Goal: Task Accomplishment & Management: Complete application form

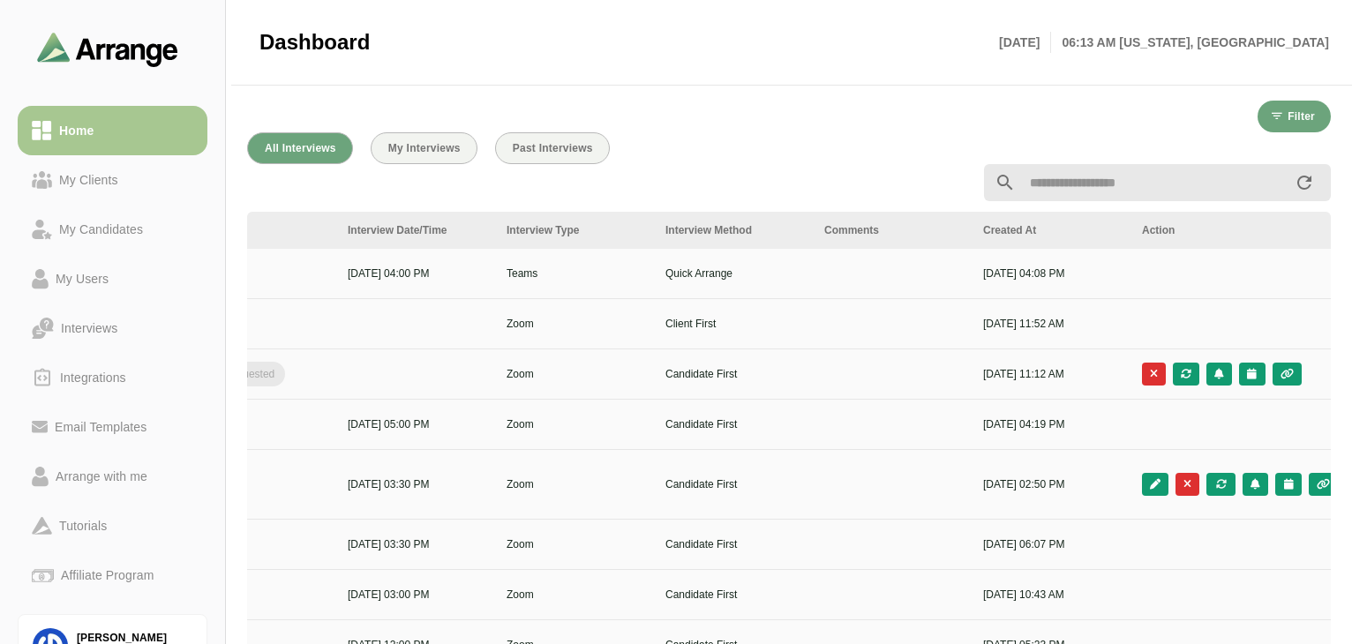
scroll to position [0, 641]
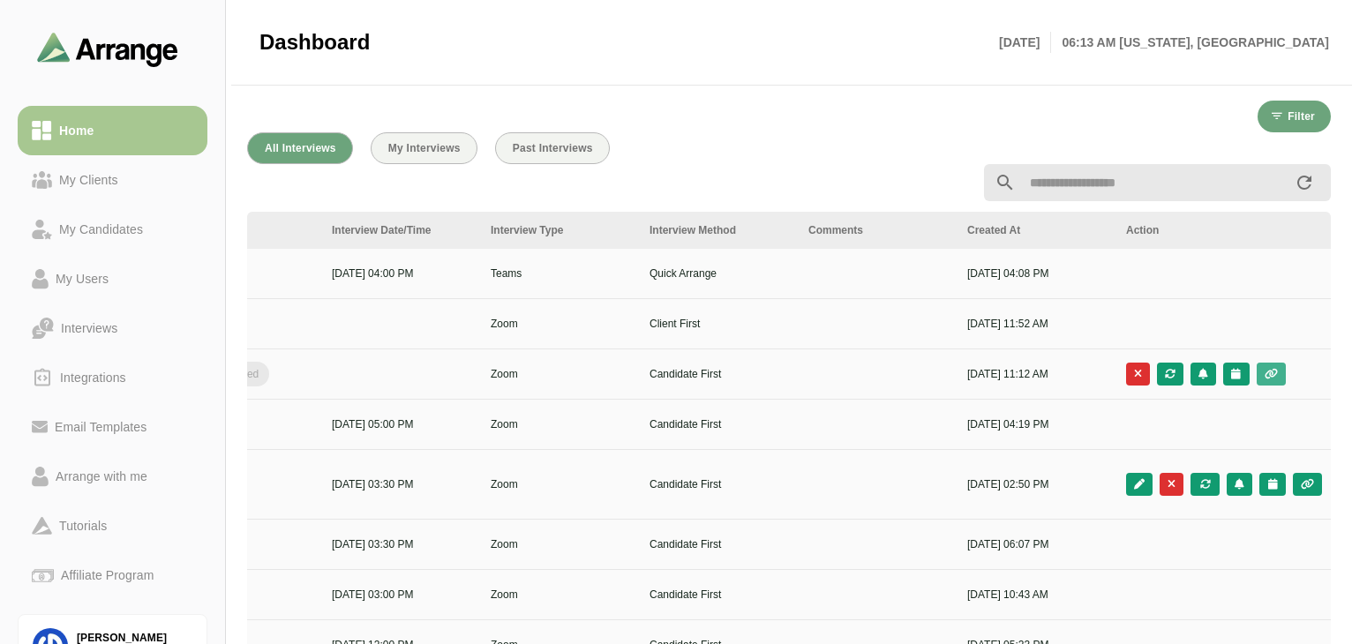
click at [1271, 380] on button "button" at bounding box center [1271, 374] width 29 height 23
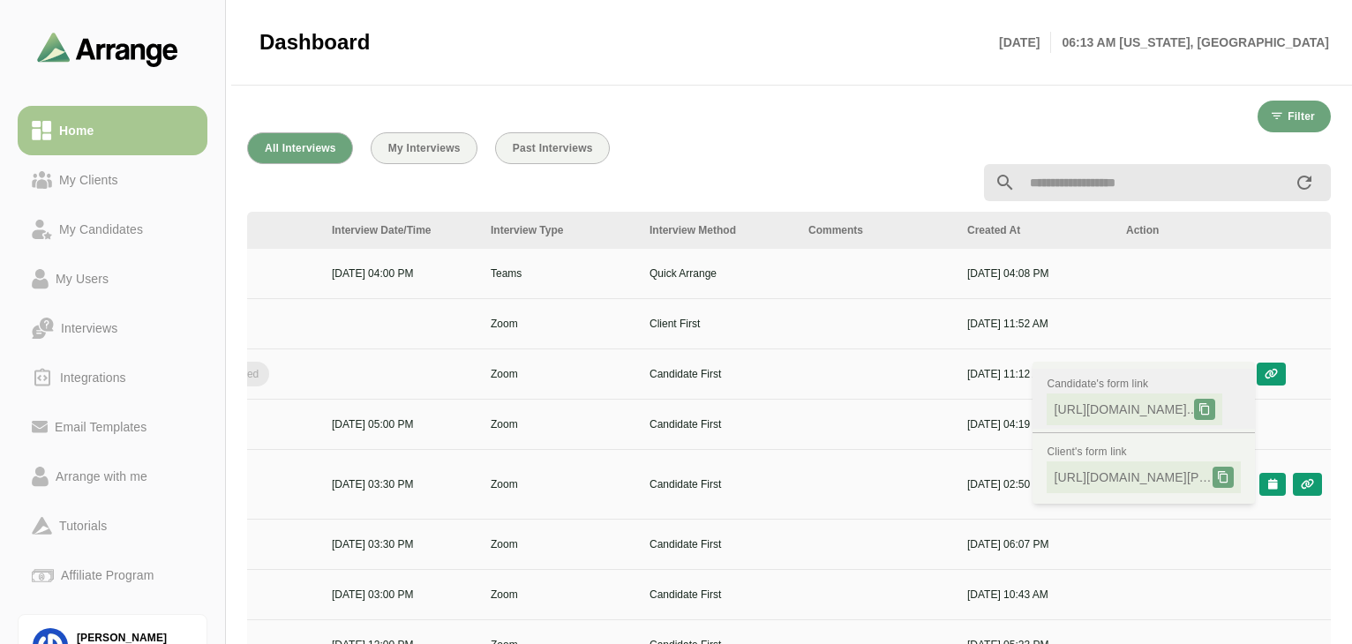
click at [1122, 413] on span "[URL][DOMAIN_NAME].." at bounding box center [1124, 410] width 140 height 18
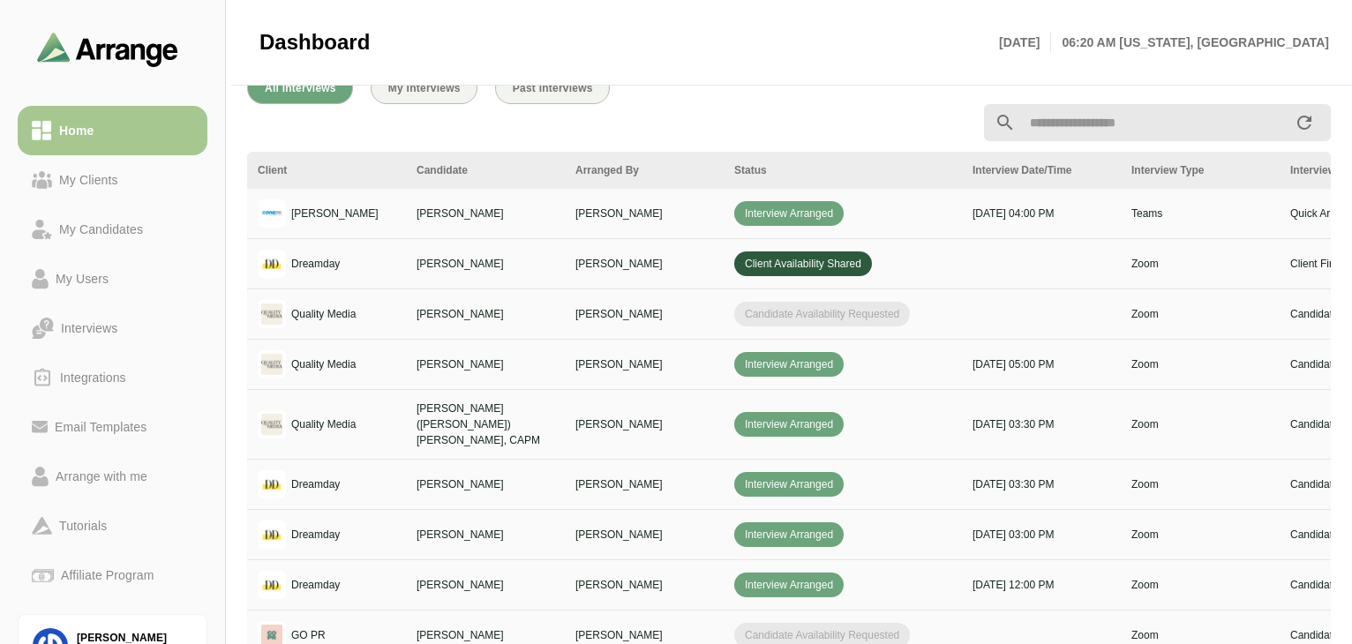
click at [325, 318] on p "Quality Media" at bounding box center [323, 314] width 64 height 16
click at [101, 229] on div "My Candidates" at bounding box center [101, 229] width 98 height 21
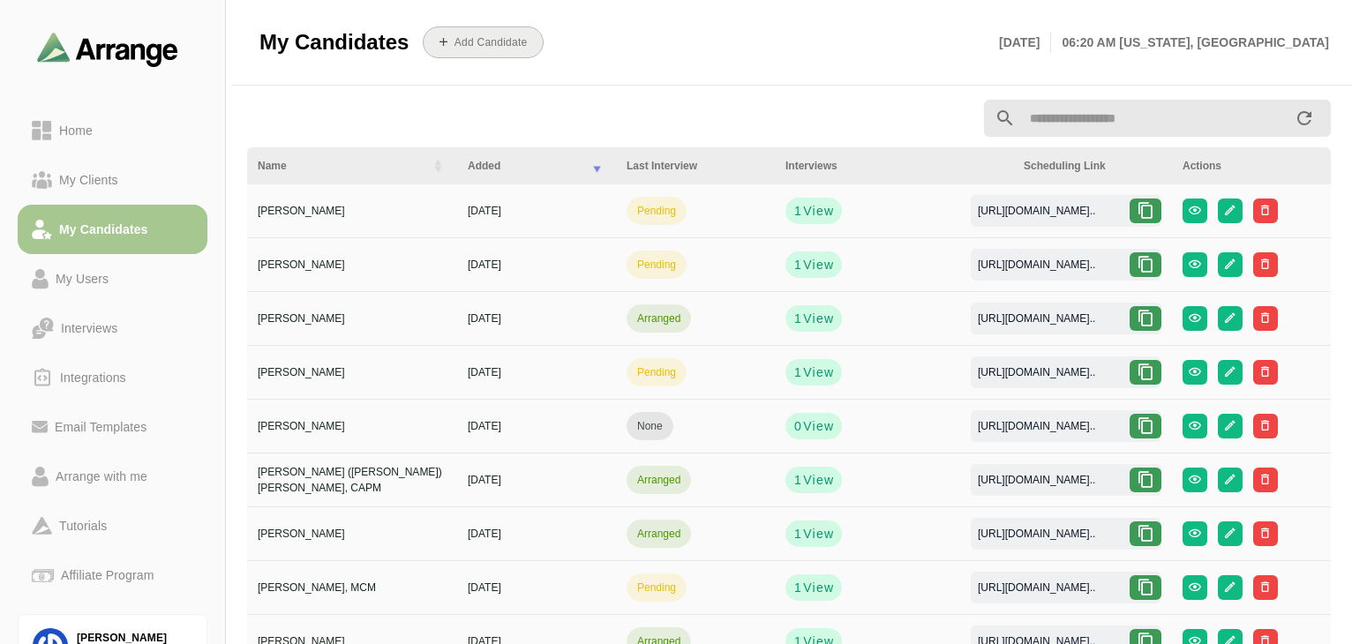
scroll to position [192, 0]
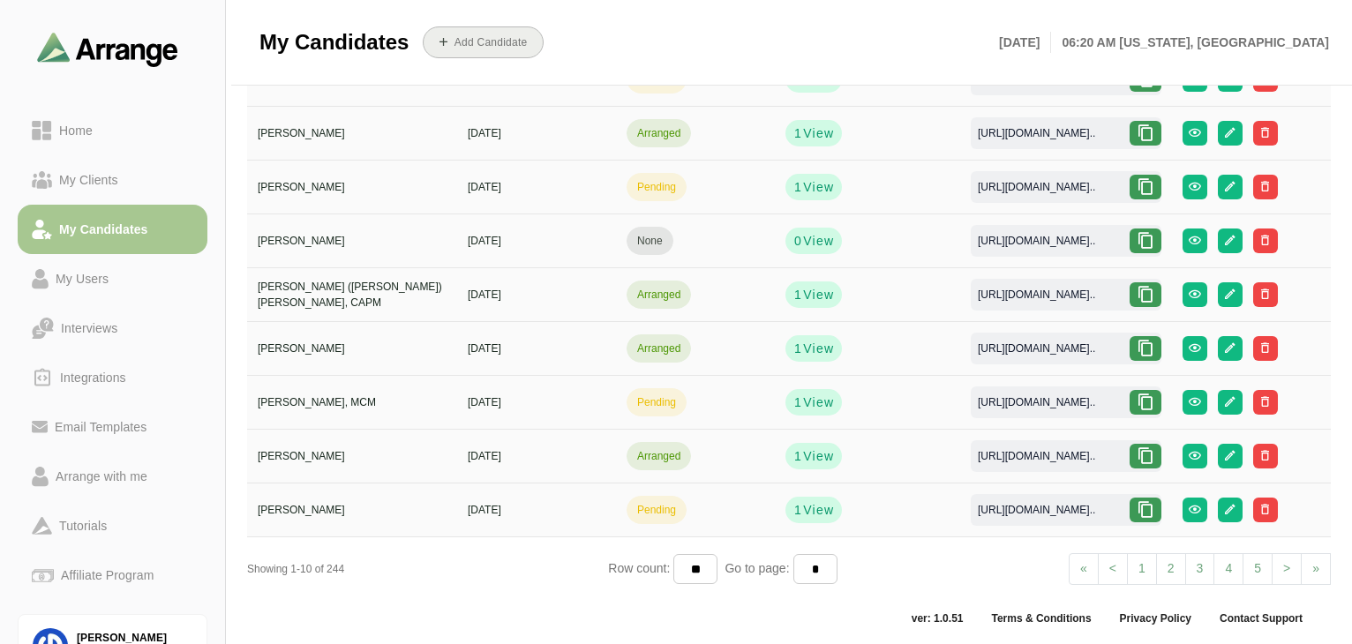
click at [522, 50] on button "Add Candidate" at bounding box center [483, 42] width 121 height 32
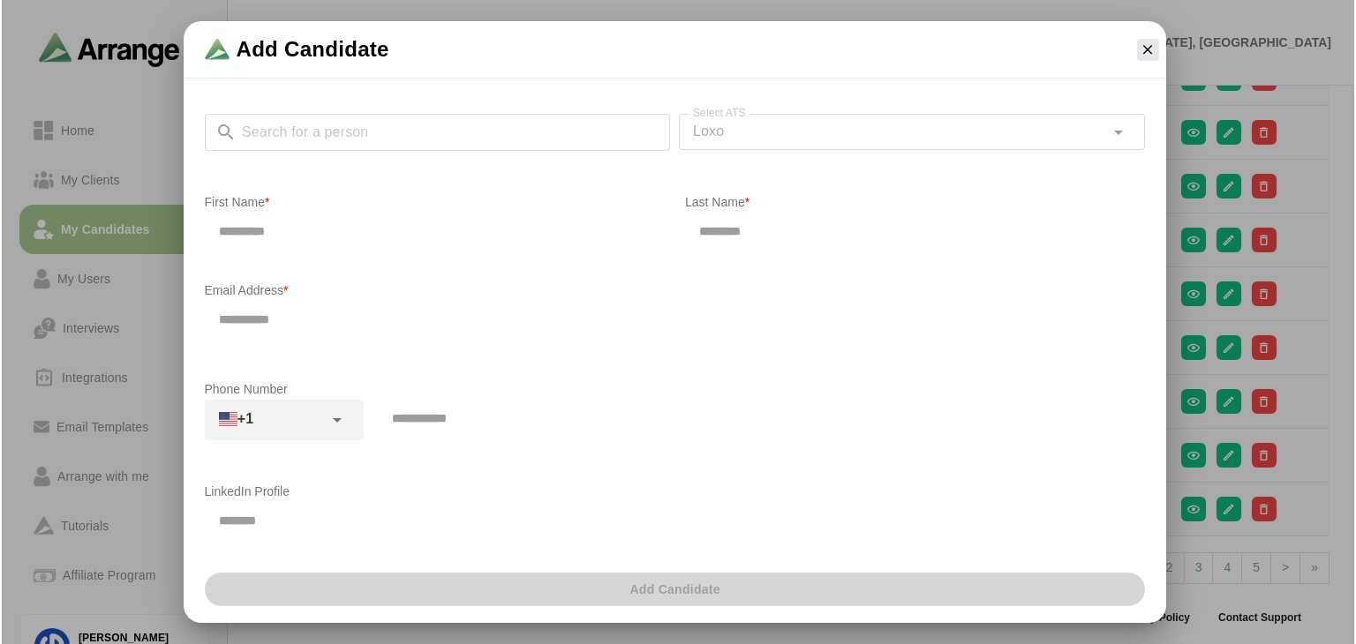
scroll to position [0, 0]
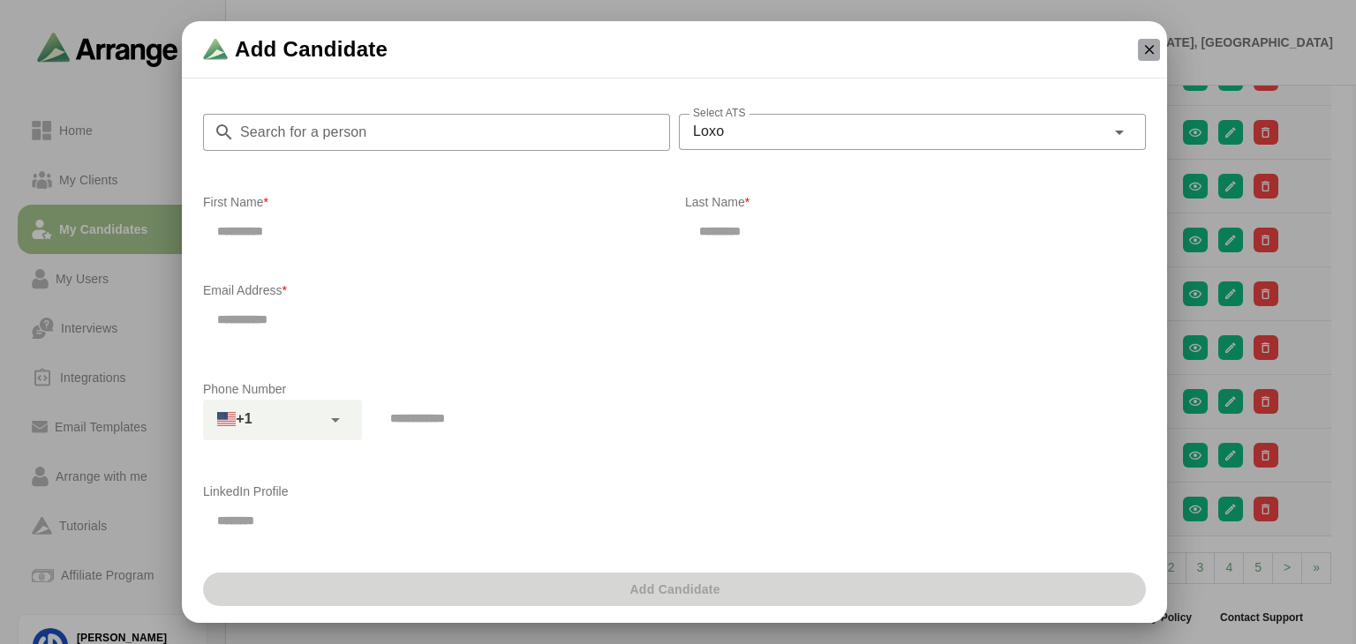
click at [1018, 47] on button "button" at bounding box center [1149, 50] width 22 height 22
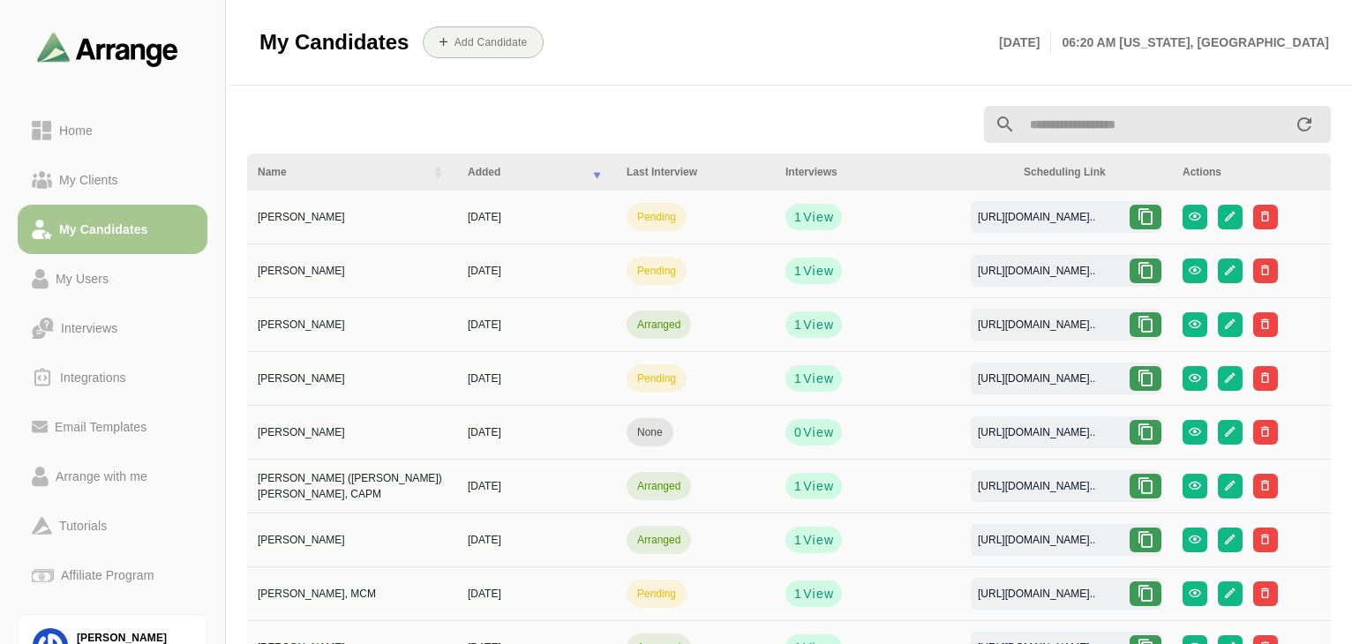
click at [1018, 117] on input "text" at bounding box center [1155, 124] width 278 height 37
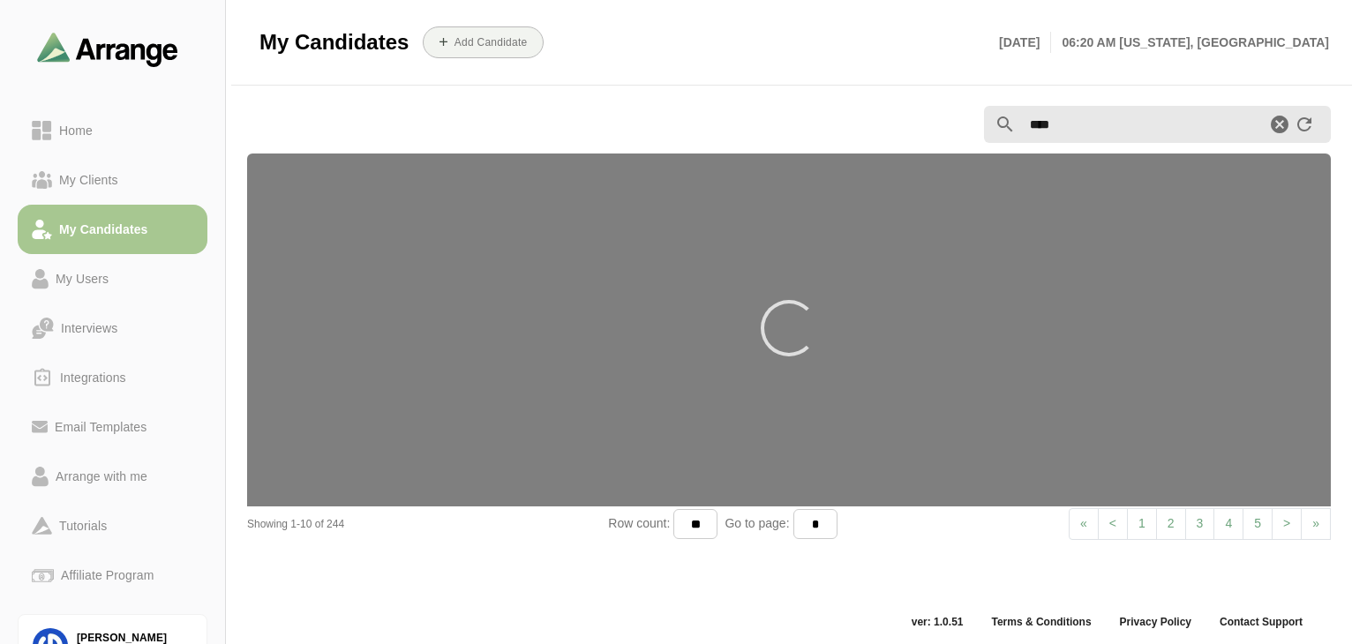
type input "****"
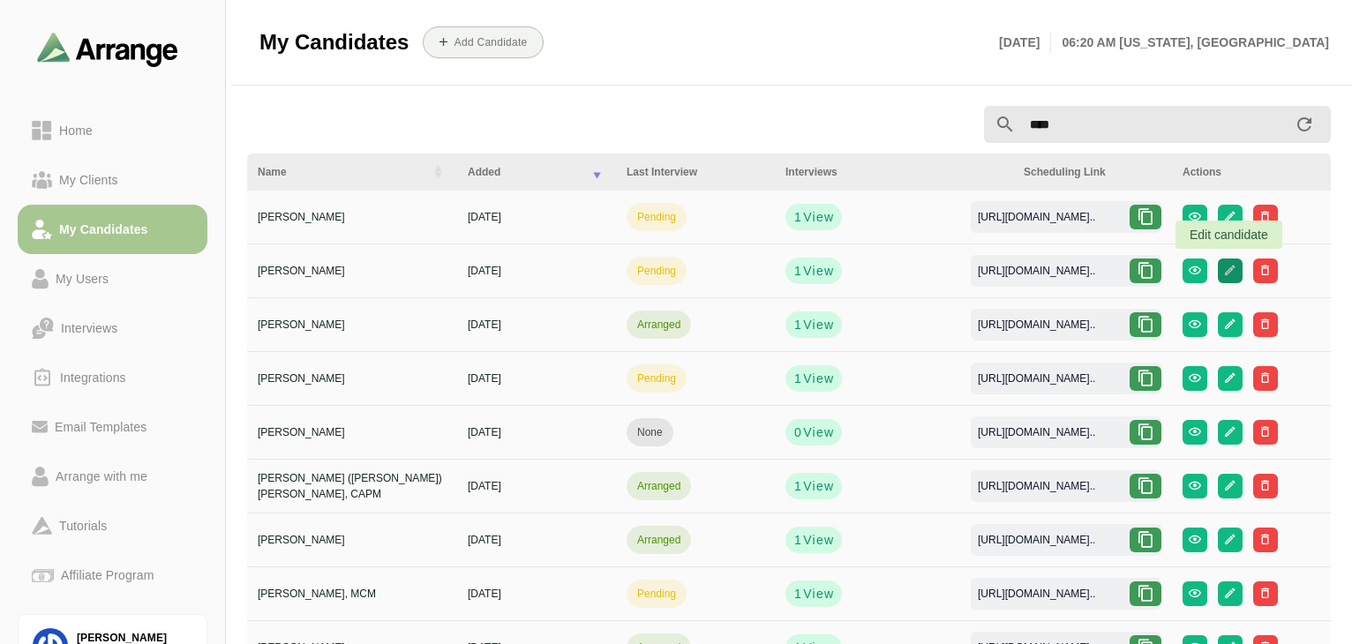
click at [1018, 269] on icon "button" at bounding box center [1229, 270] width 13 height 13
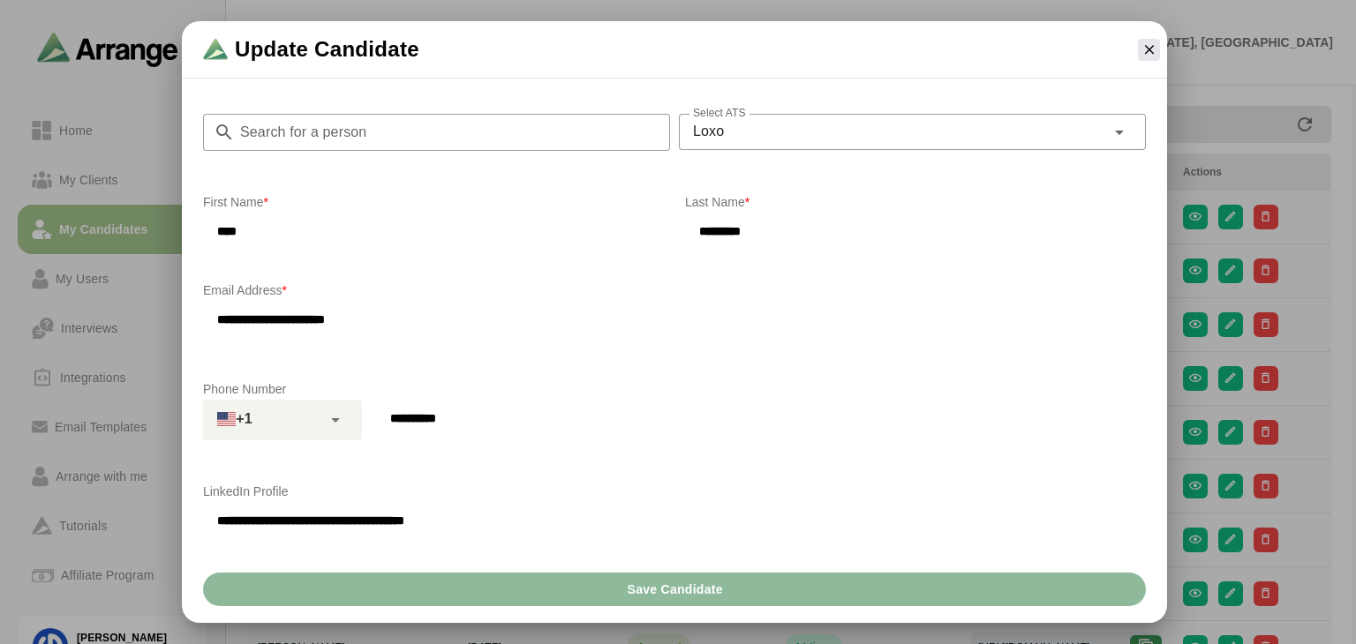
click at [440, 318] on input "**********" at bounding box center [674, 319] width 943 height 37
drag, startPoint x: 440, startPoint y: 318, endPoint x: 76, endPoint y: 329, distance: 363.9
click at [76, 329] on div "**********" at bounding box center [674, 322] width 1313 height 602
type input "**********"
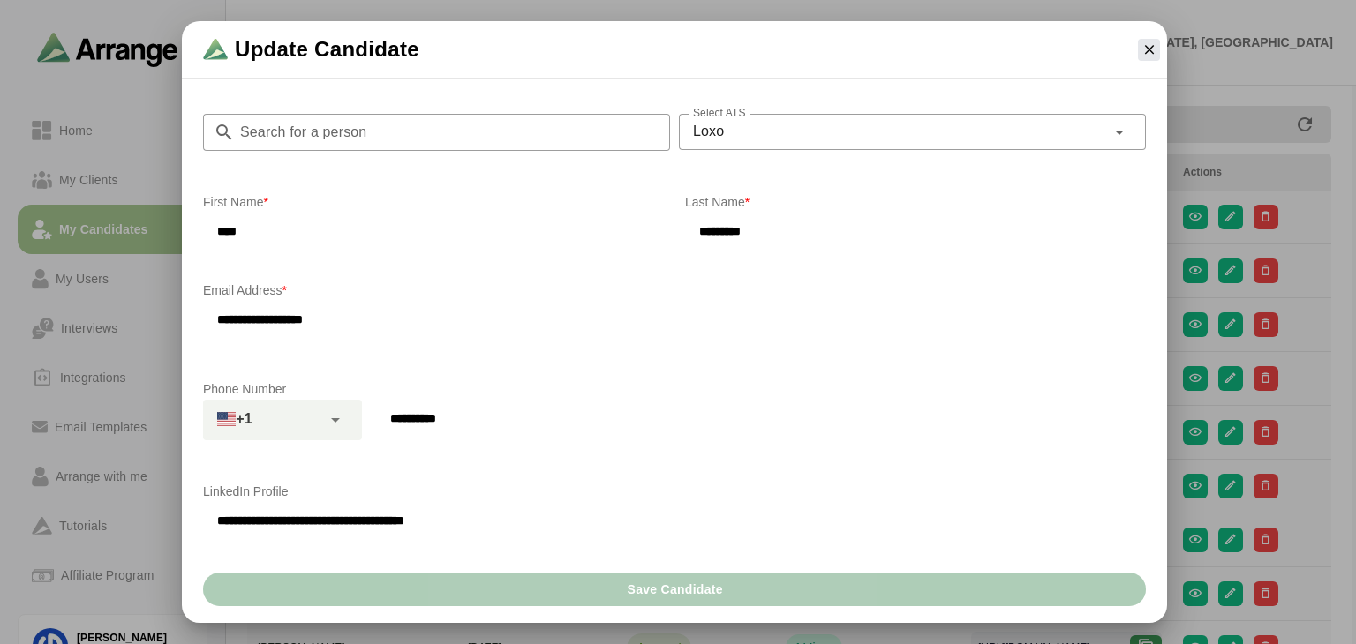
click at [696, 578] on span "Save Candidate" at bounding box center [674, 590] width 96 height 34
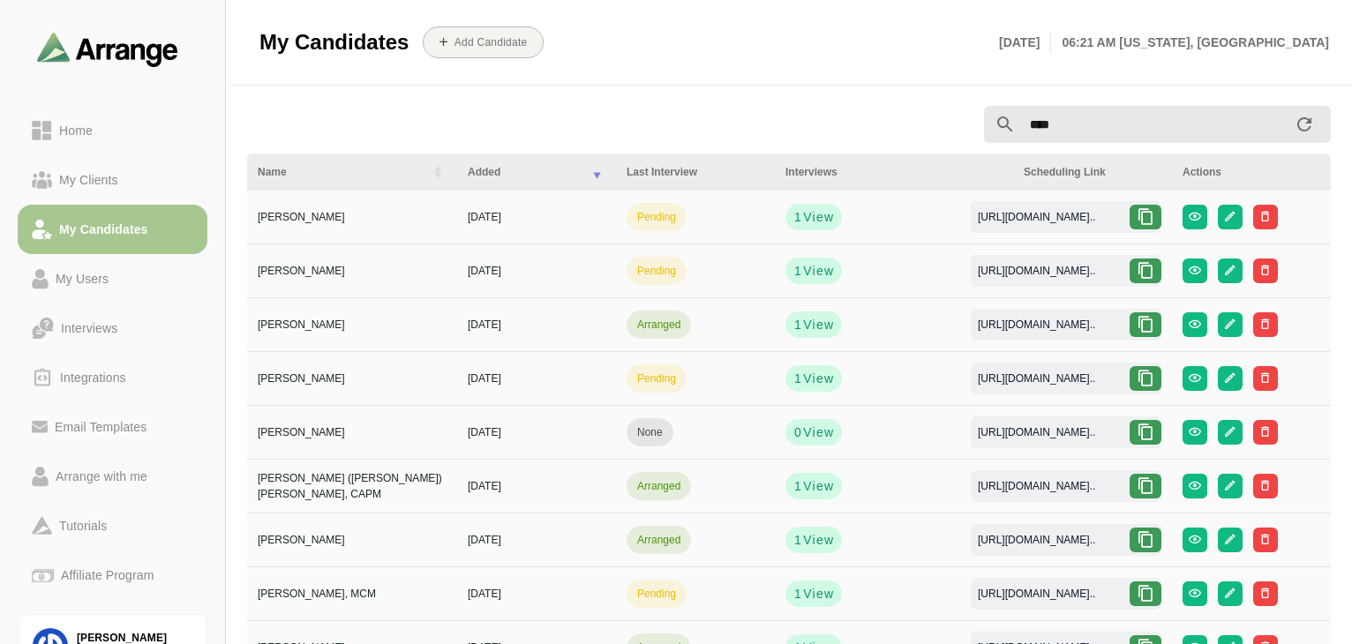
click at [1018, 269] on div "https://app.arrangeai.io/interview...." at bounding box center [1037, 271] width 146 height 16
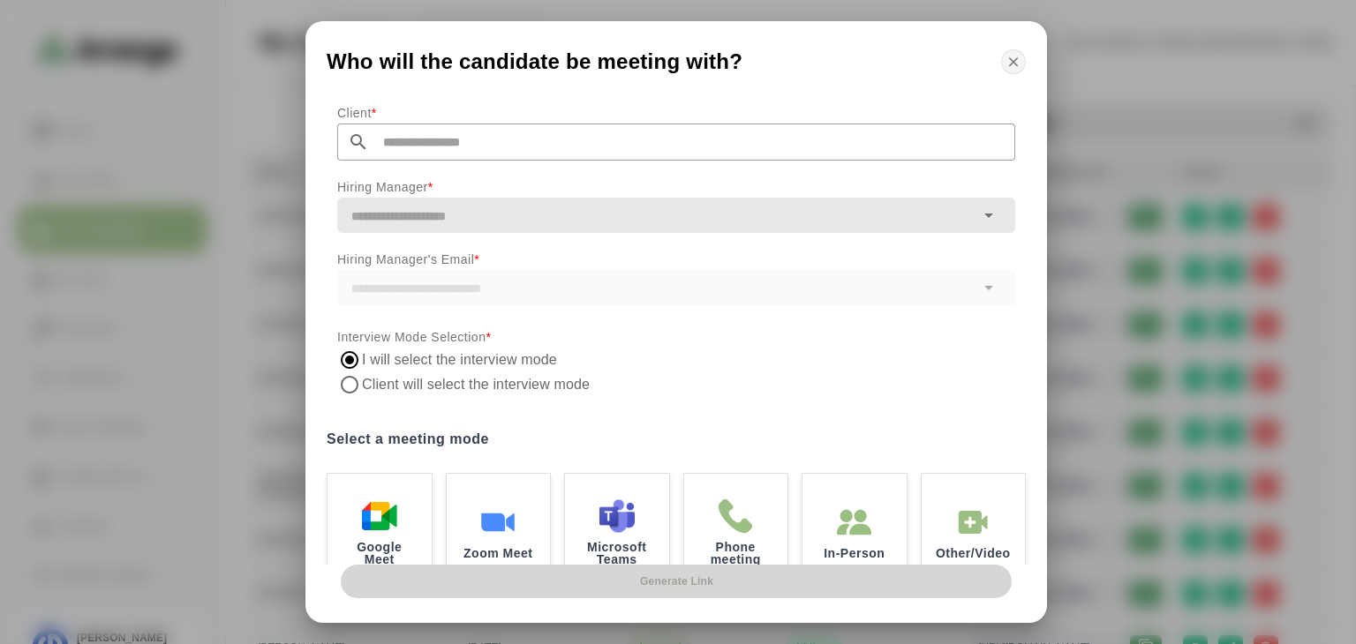
click at [1013, 61] on icon "button" at bounding box center [1013, 62] width 16 height 16
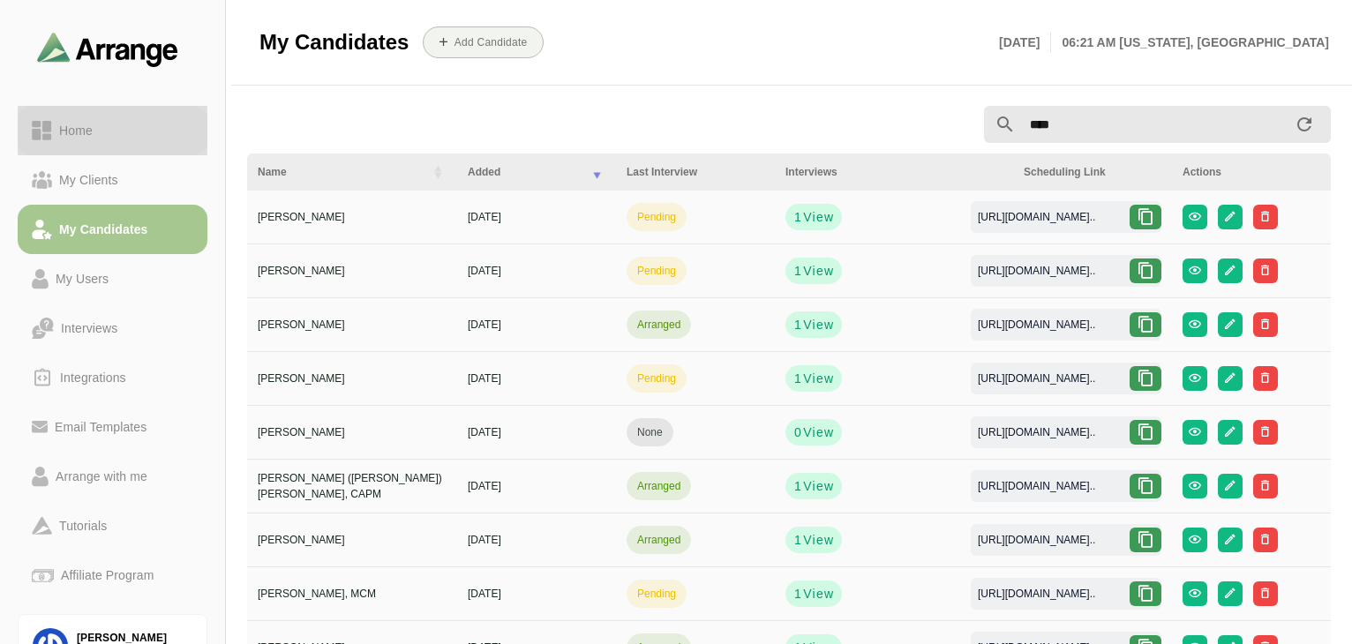
click at [84, 126] on div "Home" at bounding box center [76, 130] width 48 height 21
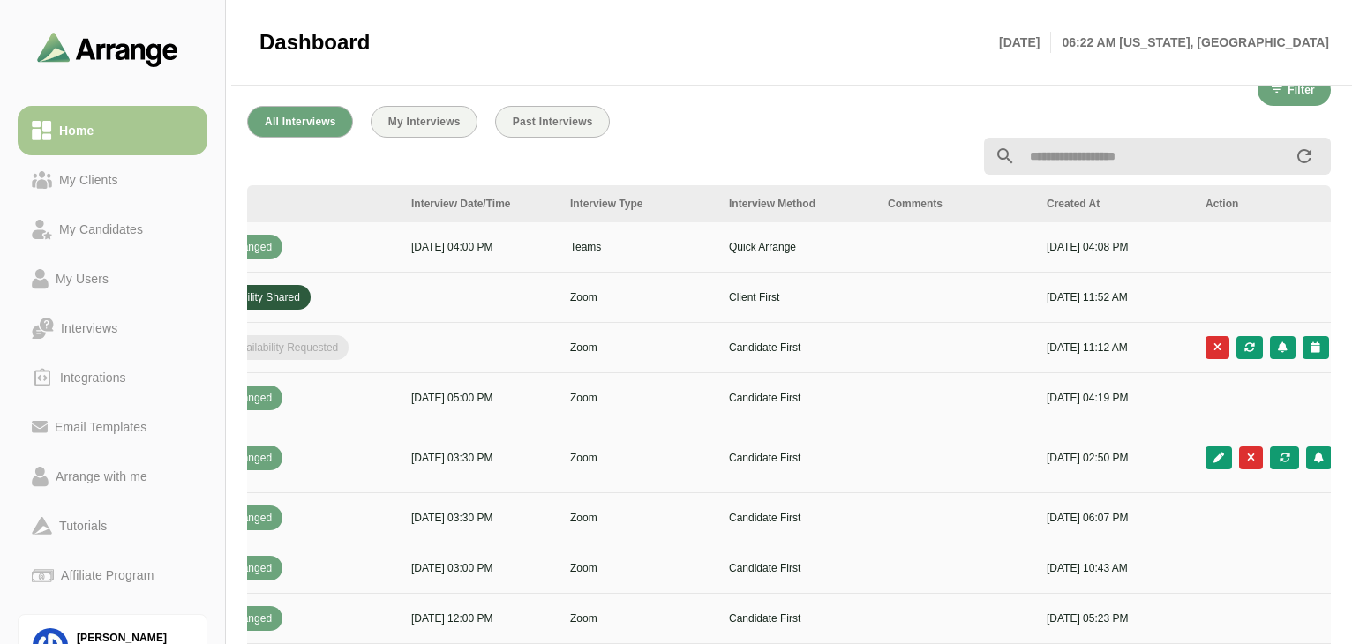
scroll to position [0, 641]
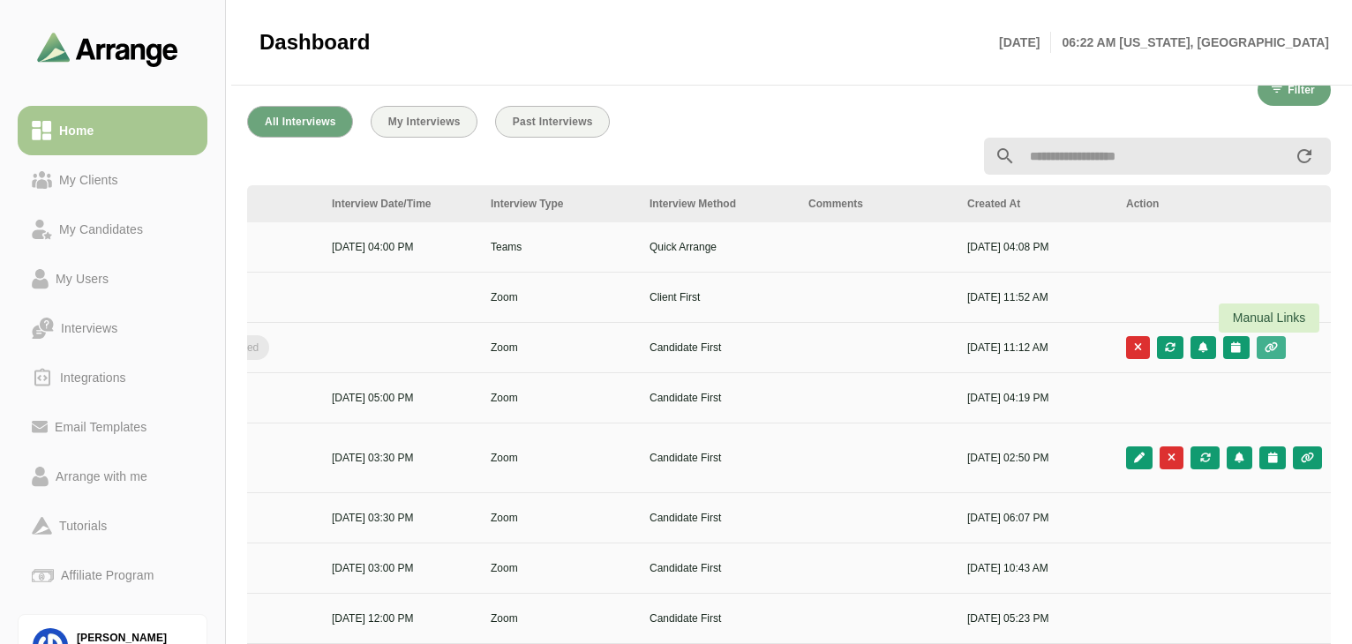
click at [1018, 342] on icon "button" at bounding box center [1271, 347] width 15 height 11
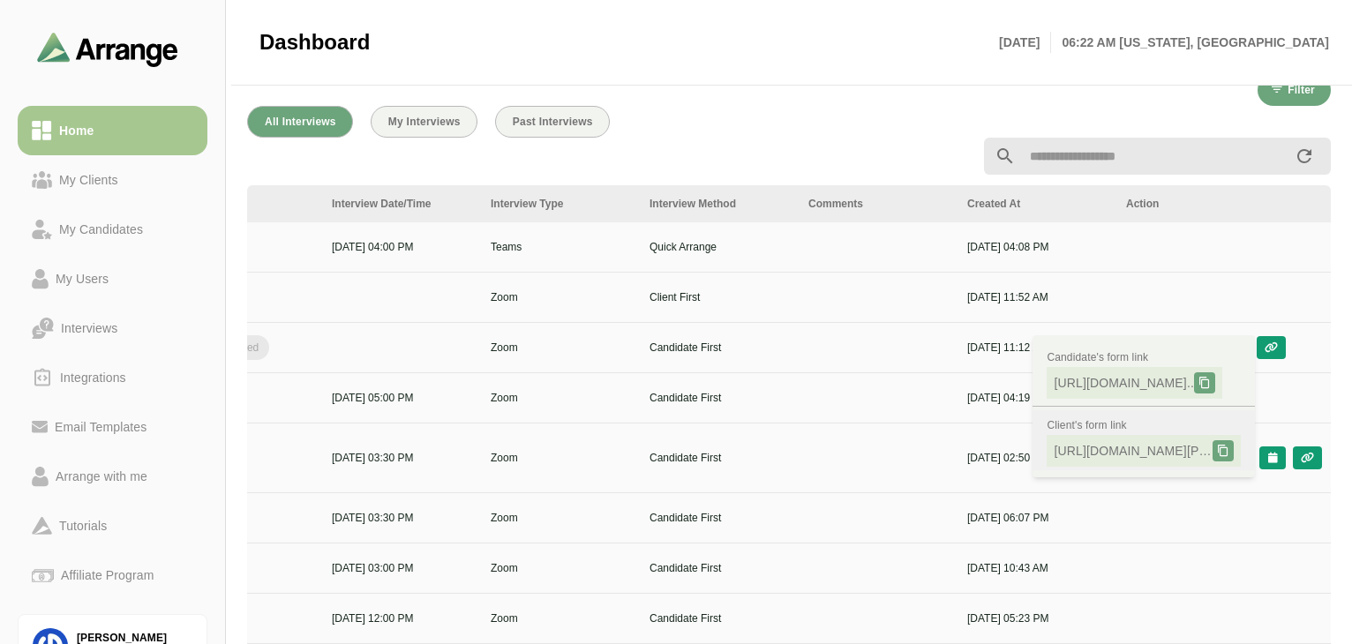
click at [1018, 455] on span "[URL][DOMAIN_NAME][PERSON_NAME].." at bounding box center [1133, 451] width 159 height 18
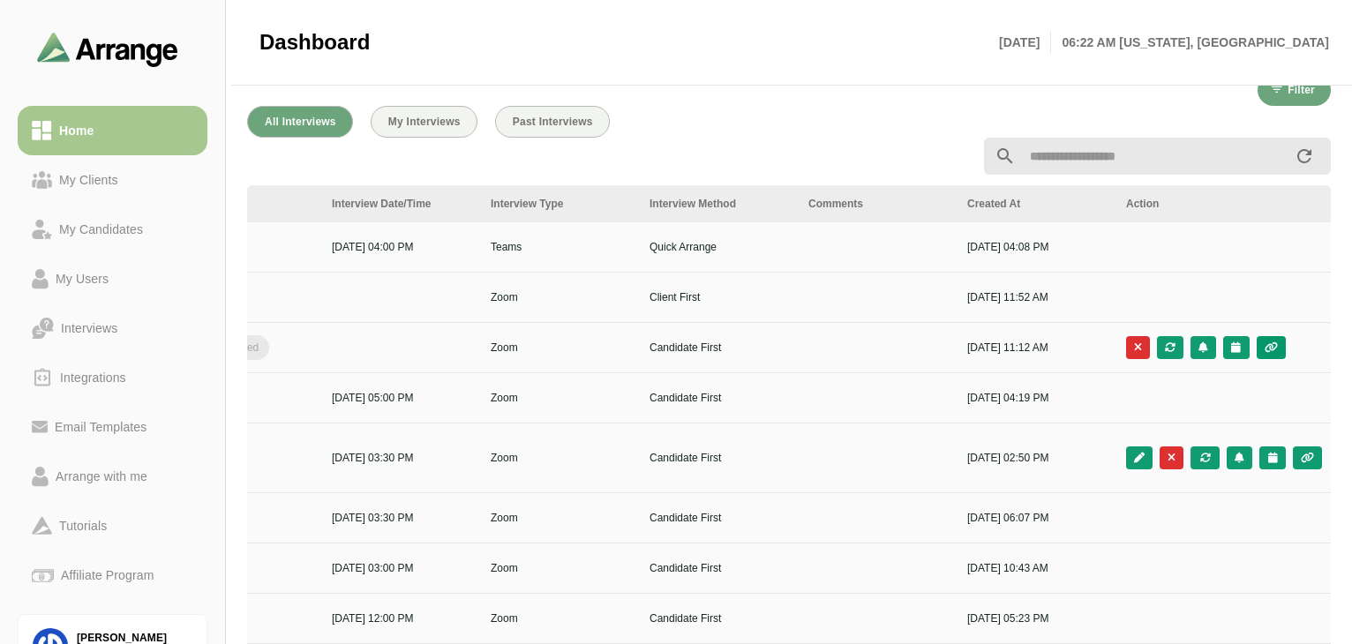
click at [1018, 354] on button "button" at bounding box center [1271, 347] width 29 height 23
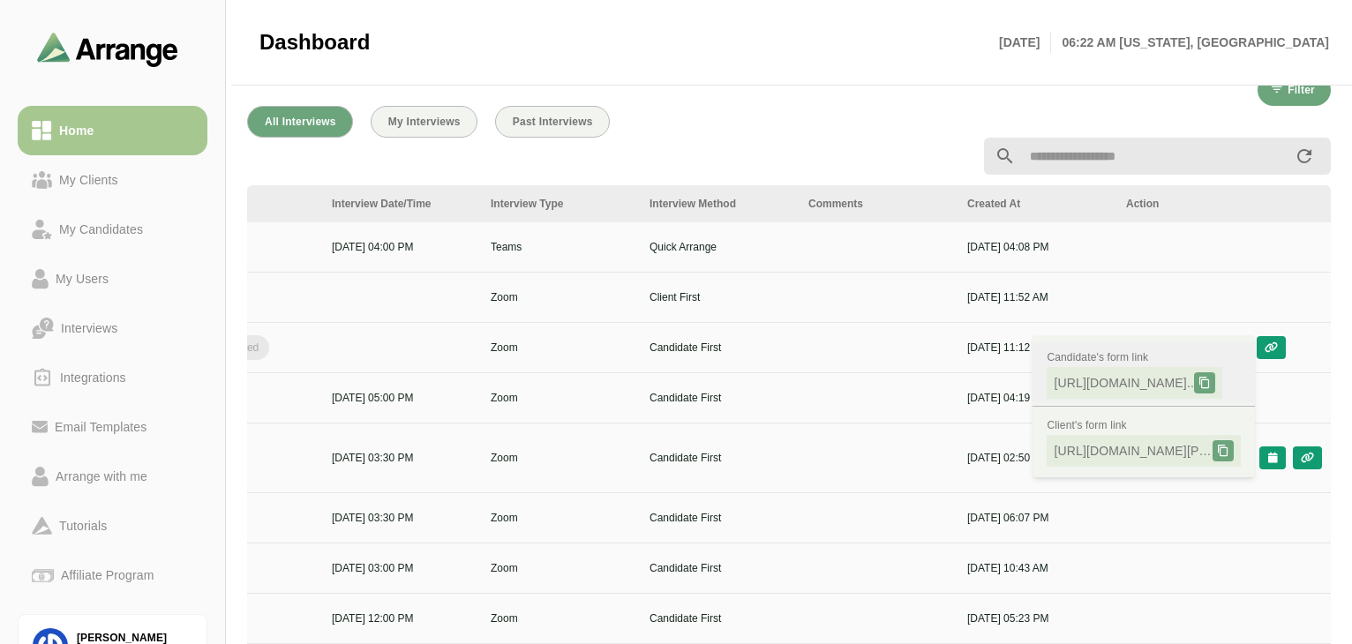
click at [1018, 381] on span "[URL][DOMAIN_NAME].." at bounding box center [1124, 383] width 140 height 18
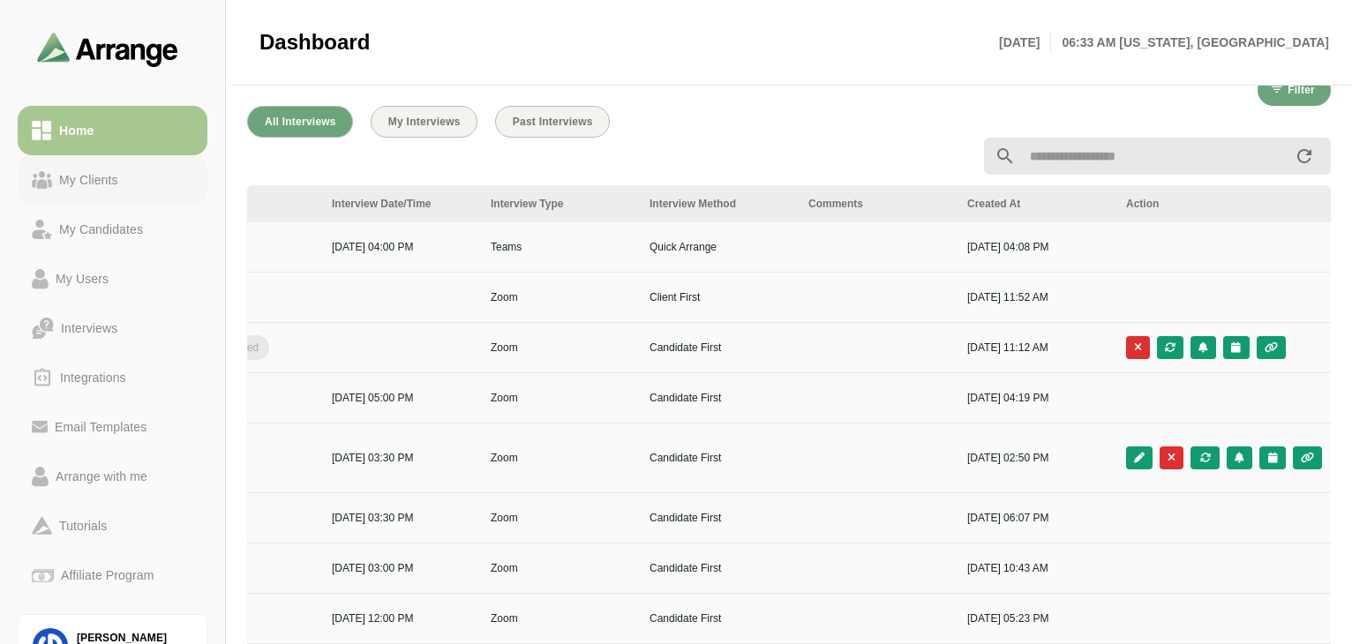
click at [109, 160] on link "My Clients" at bounding box center [113, 179] width 190 height 49
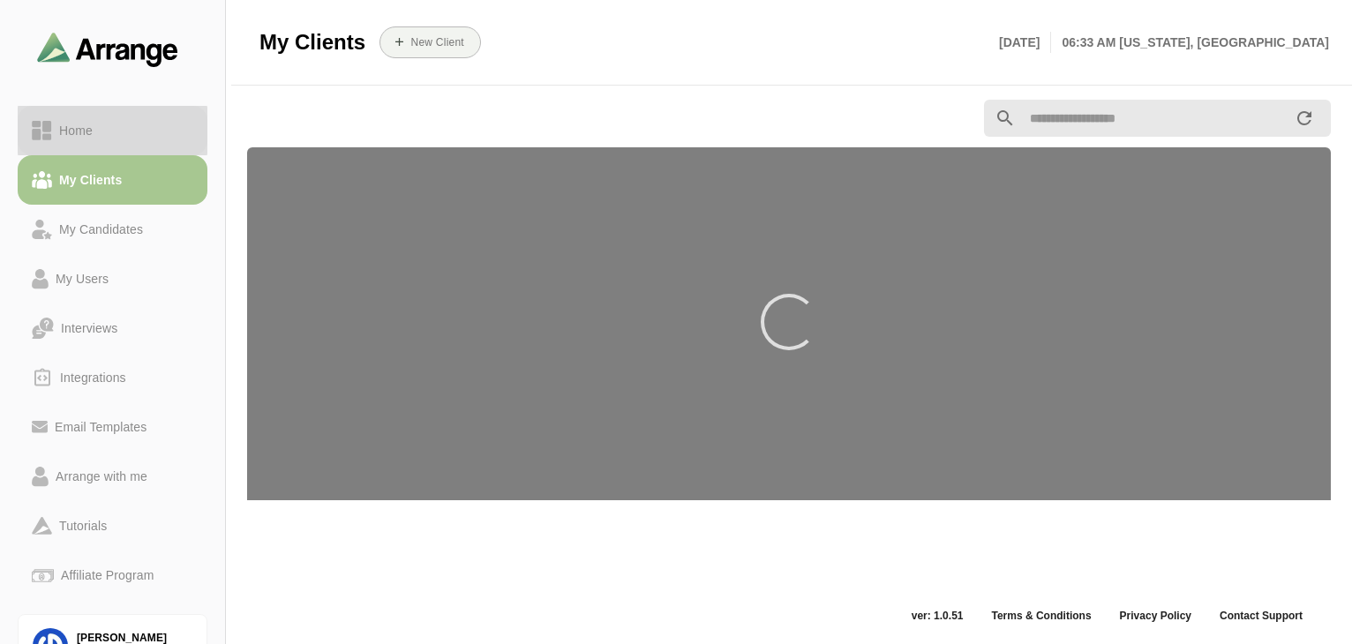
click at [97, 137] on div "Home" at bounding box center [76, 130] width 48 height 21
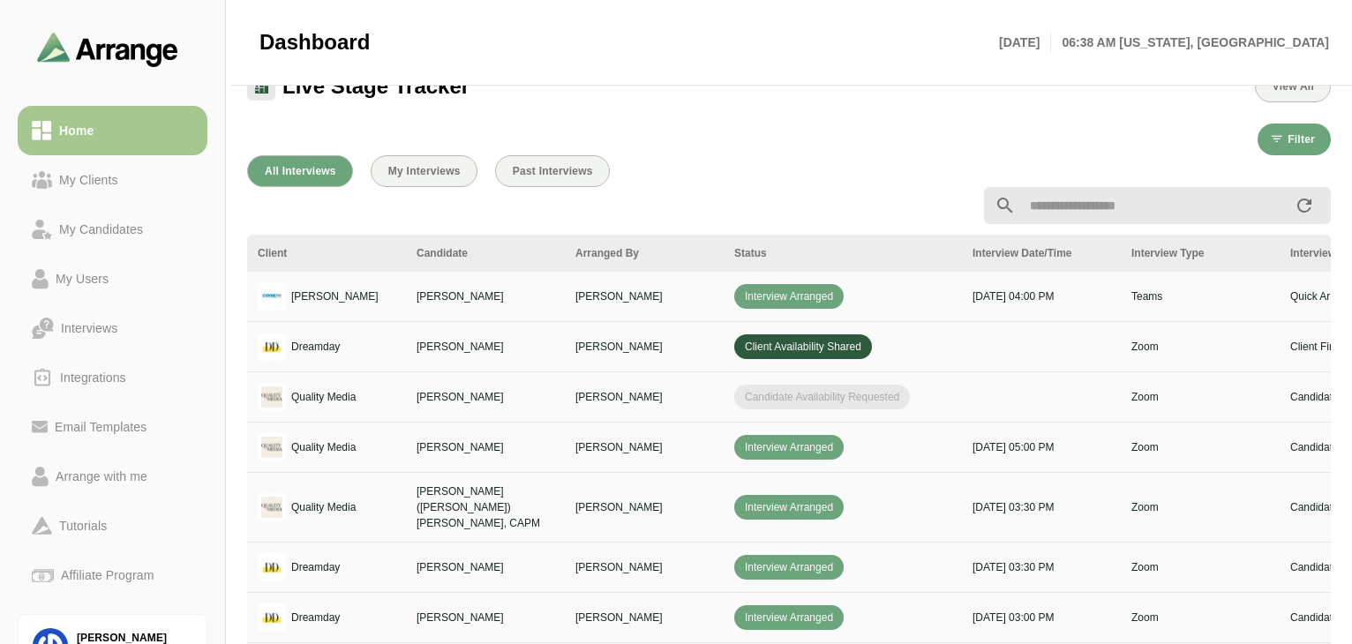
scroll to position [0, 641]
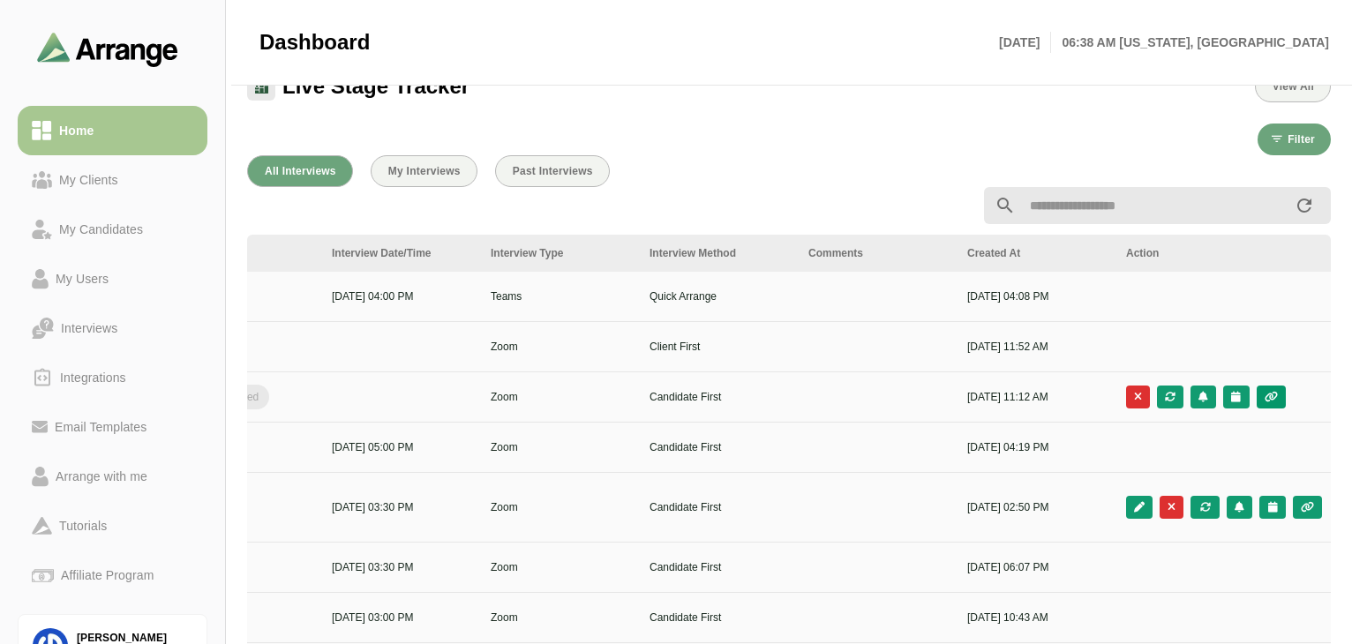
click at [1018, 396] on icon "button" at bounding box center [1271, 397] width 15 height 11
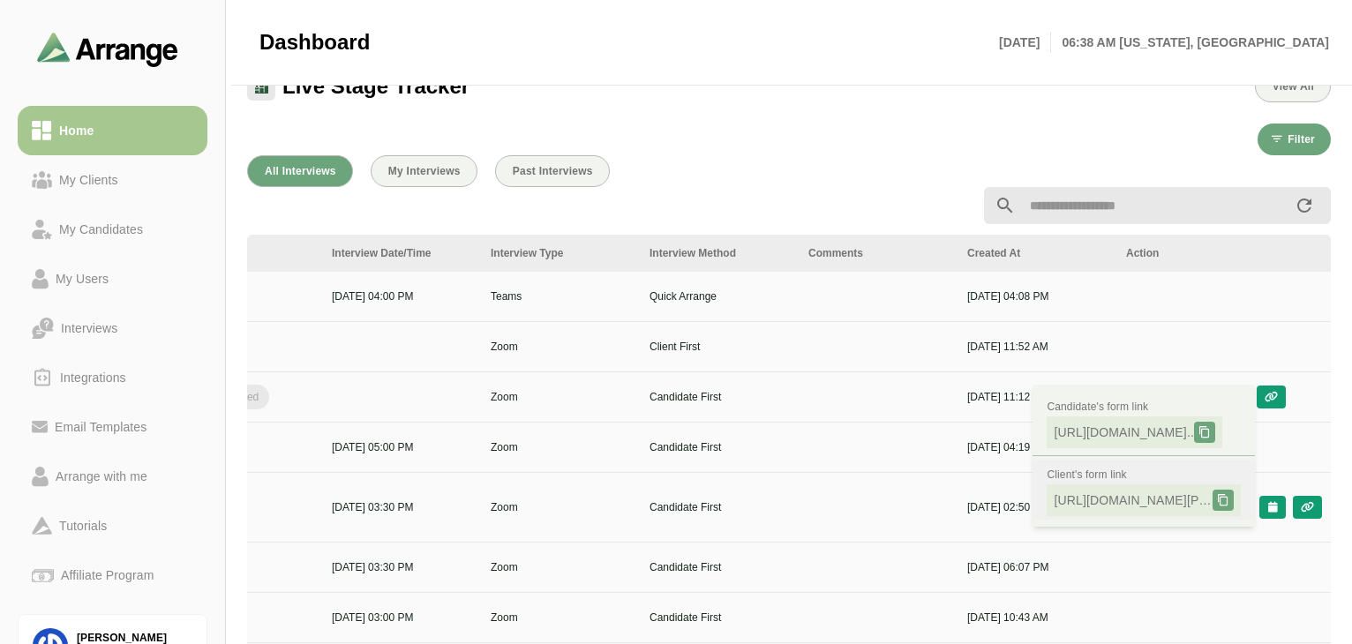
click at [1018, 502] on span "[URL][DOMAIN_NAME][PERSON_NAME].." at bounding box center [1133, 501] width 159 height 18
